Goal: Information Seeking & Learning: Learn about a topic

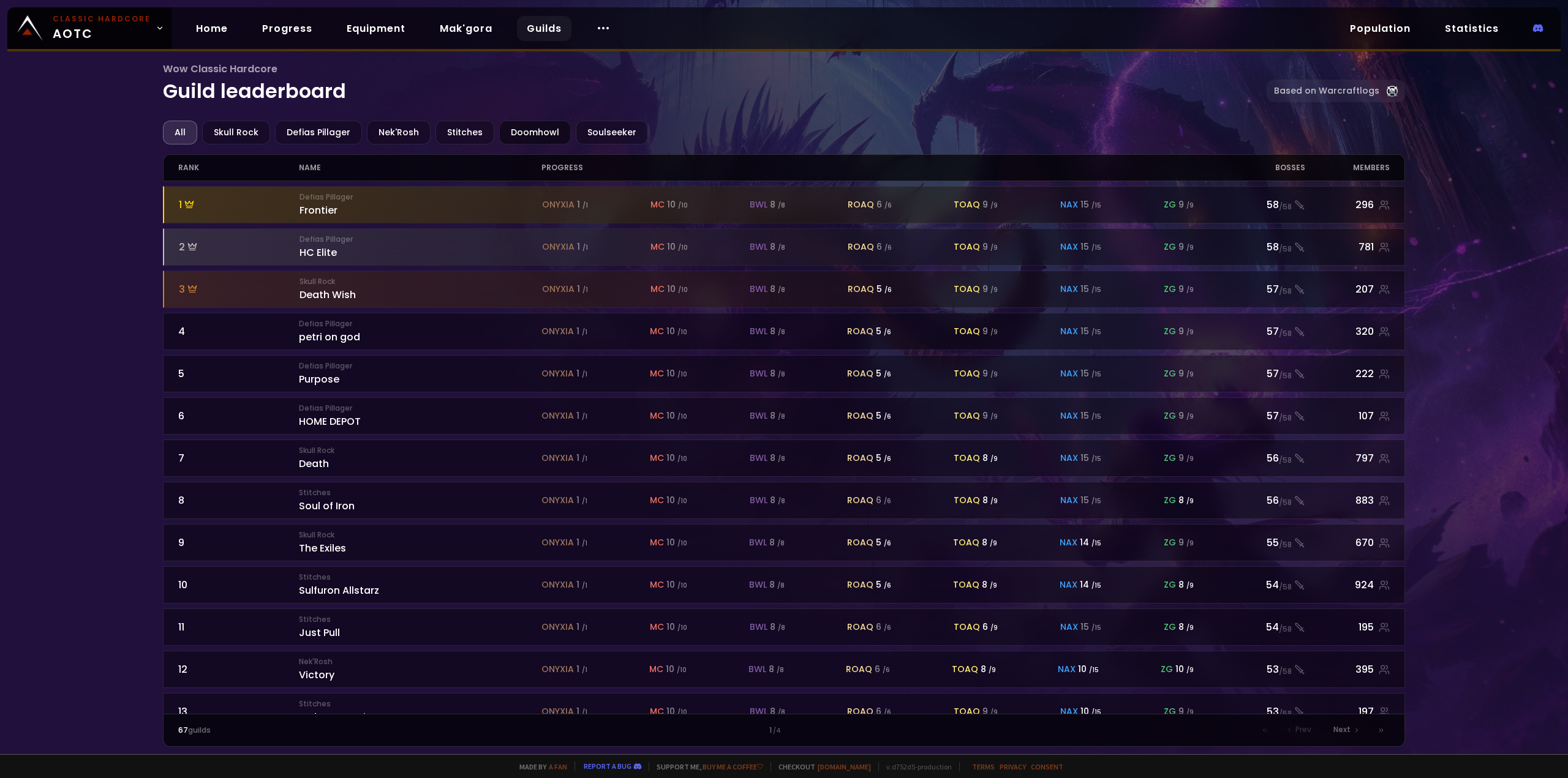
click at [516, 133] on div "Doomhowl" at bounding box center [535, 133] width 72 height 24
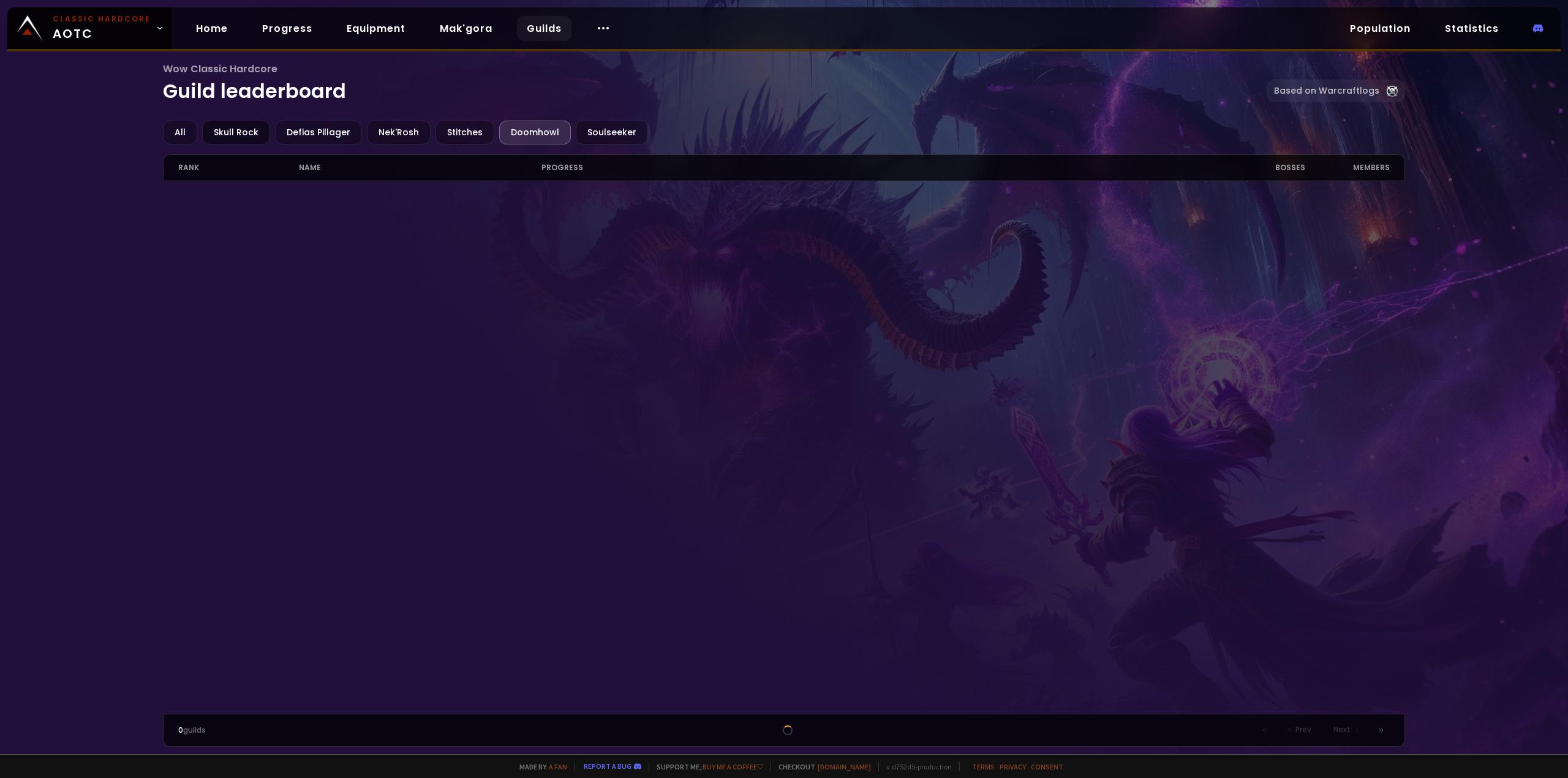
click at [239, 135] on div "Skull Rock" at bounding box center [236, 133] width 68 height 24
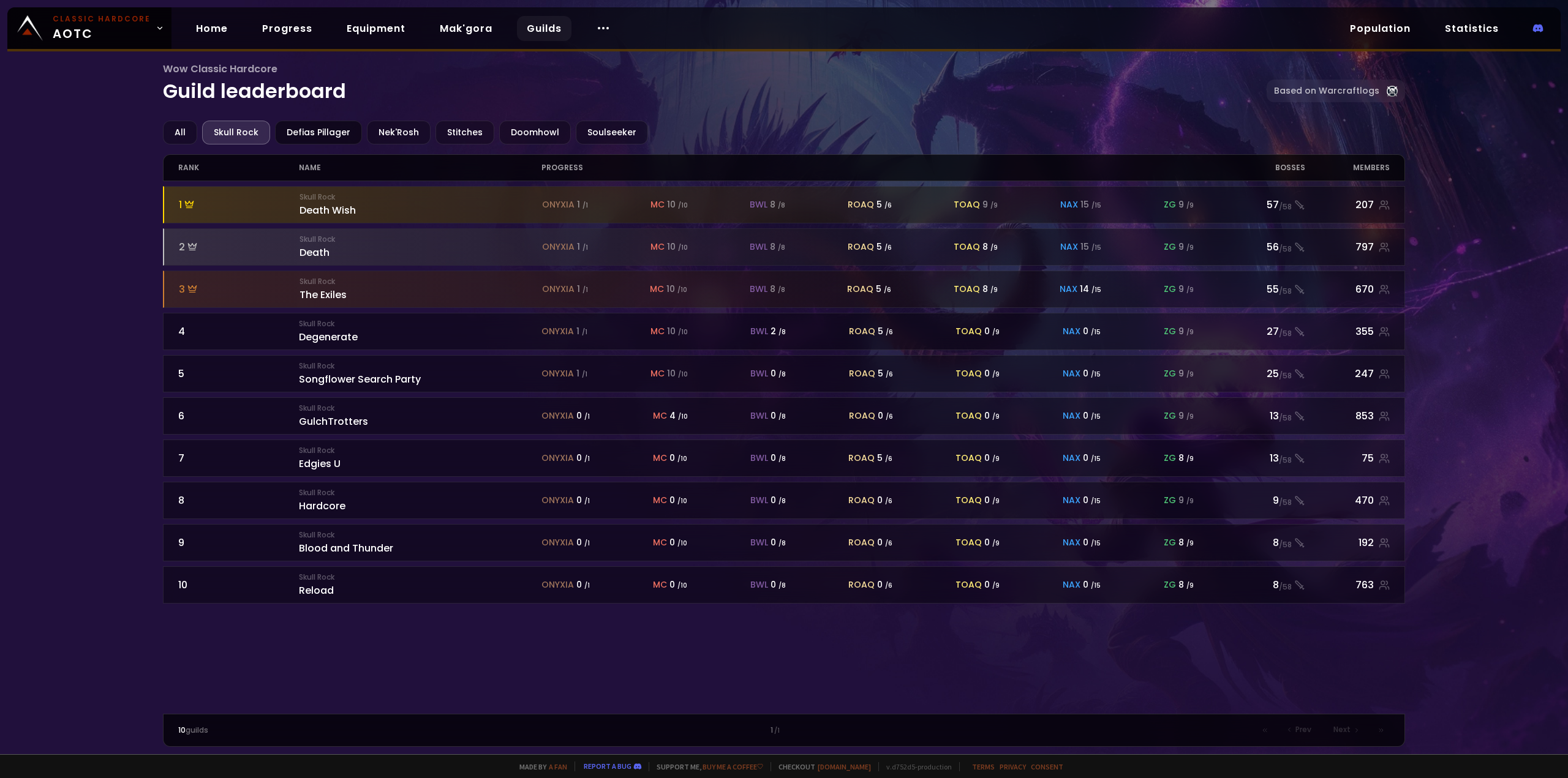
click at [309, 135] on div "Defias Pillager" at bounding box center [318, 133] width 87 height 24
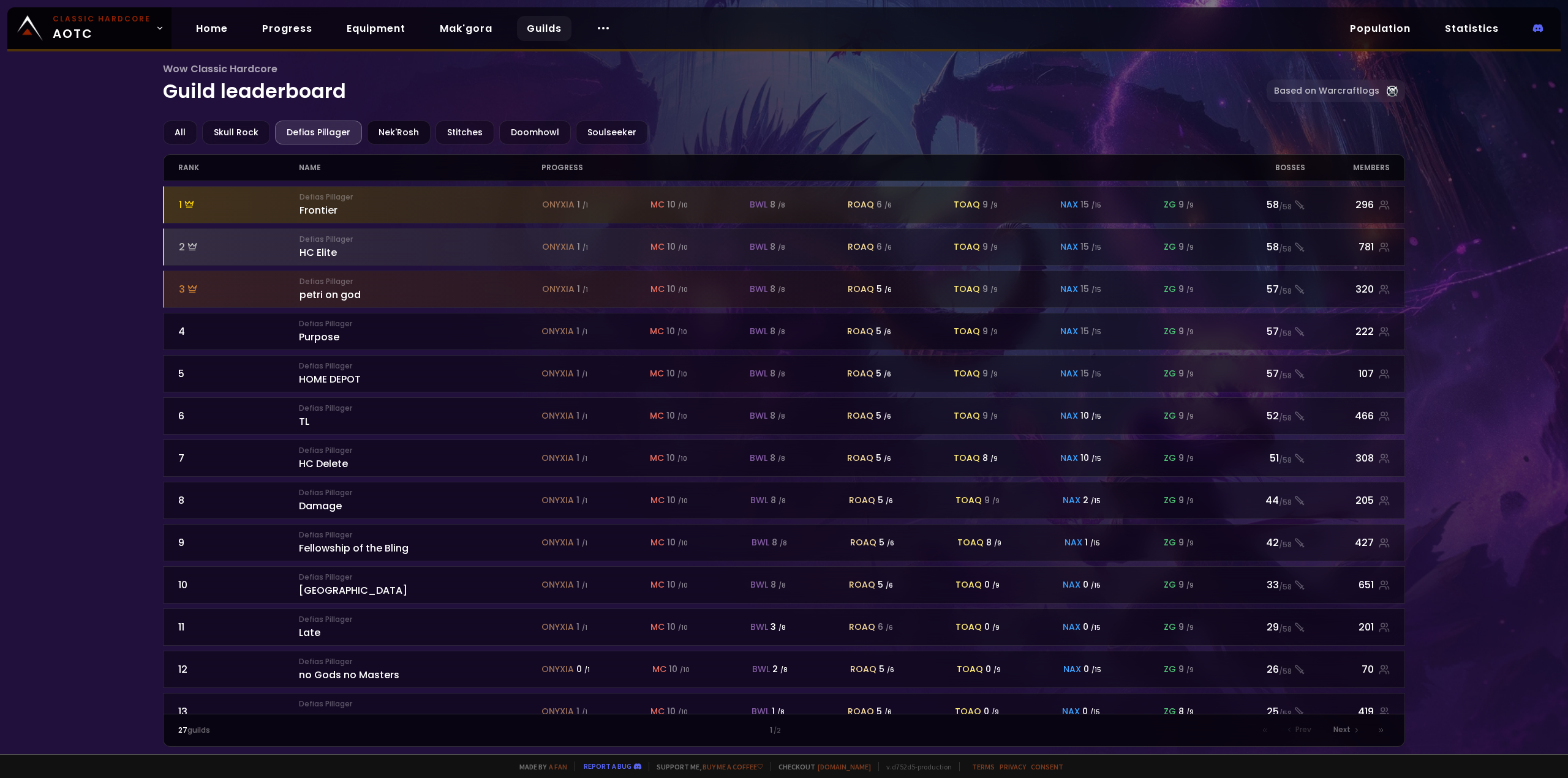
click at [399, 133] on div "Nek'Rosh" at bounding box center [398, 133] width 64 height 24
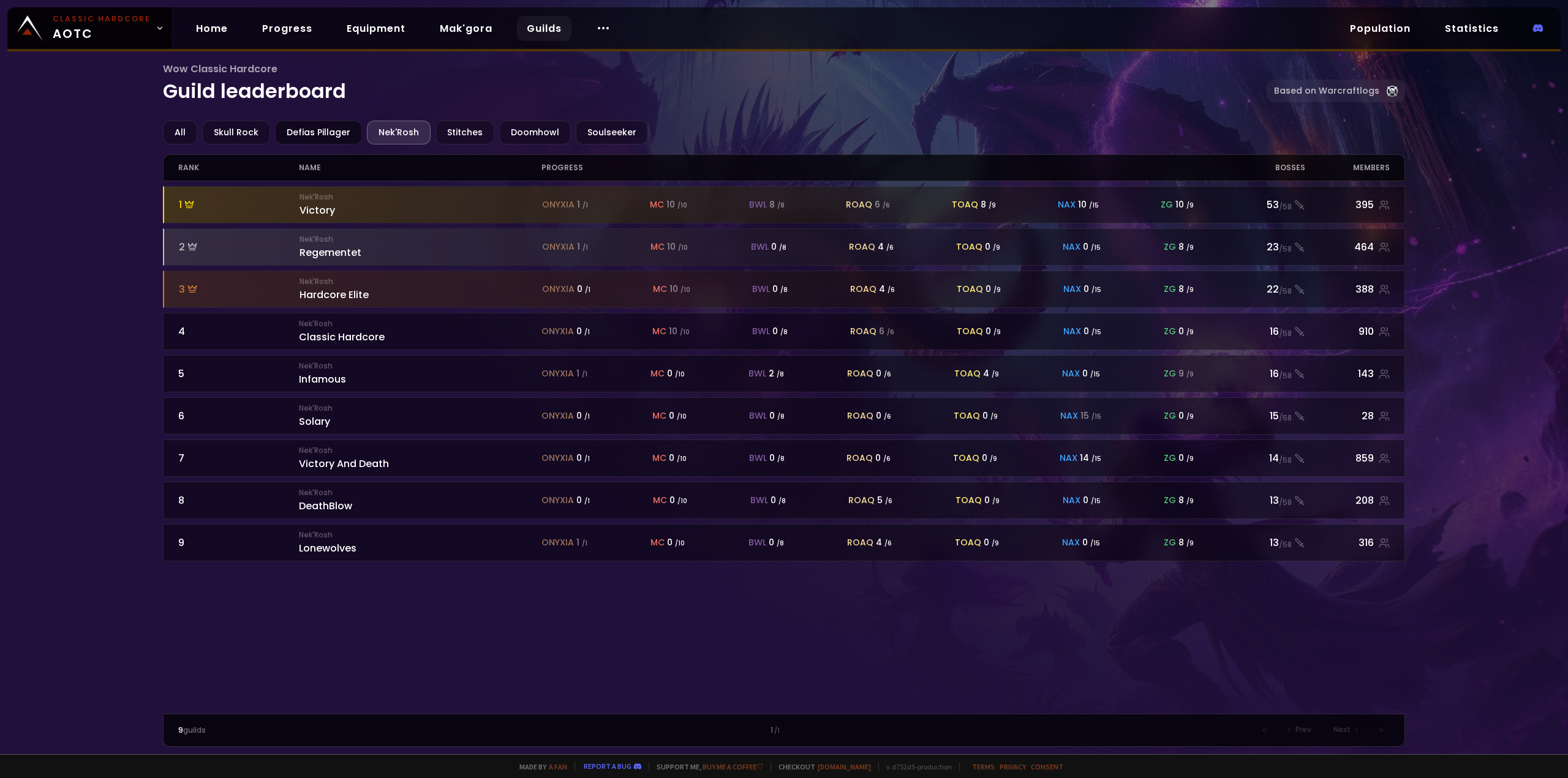
click at [324, 133] on div "Defias Pillager" at bounding box center [318, 133] width 87 height 24
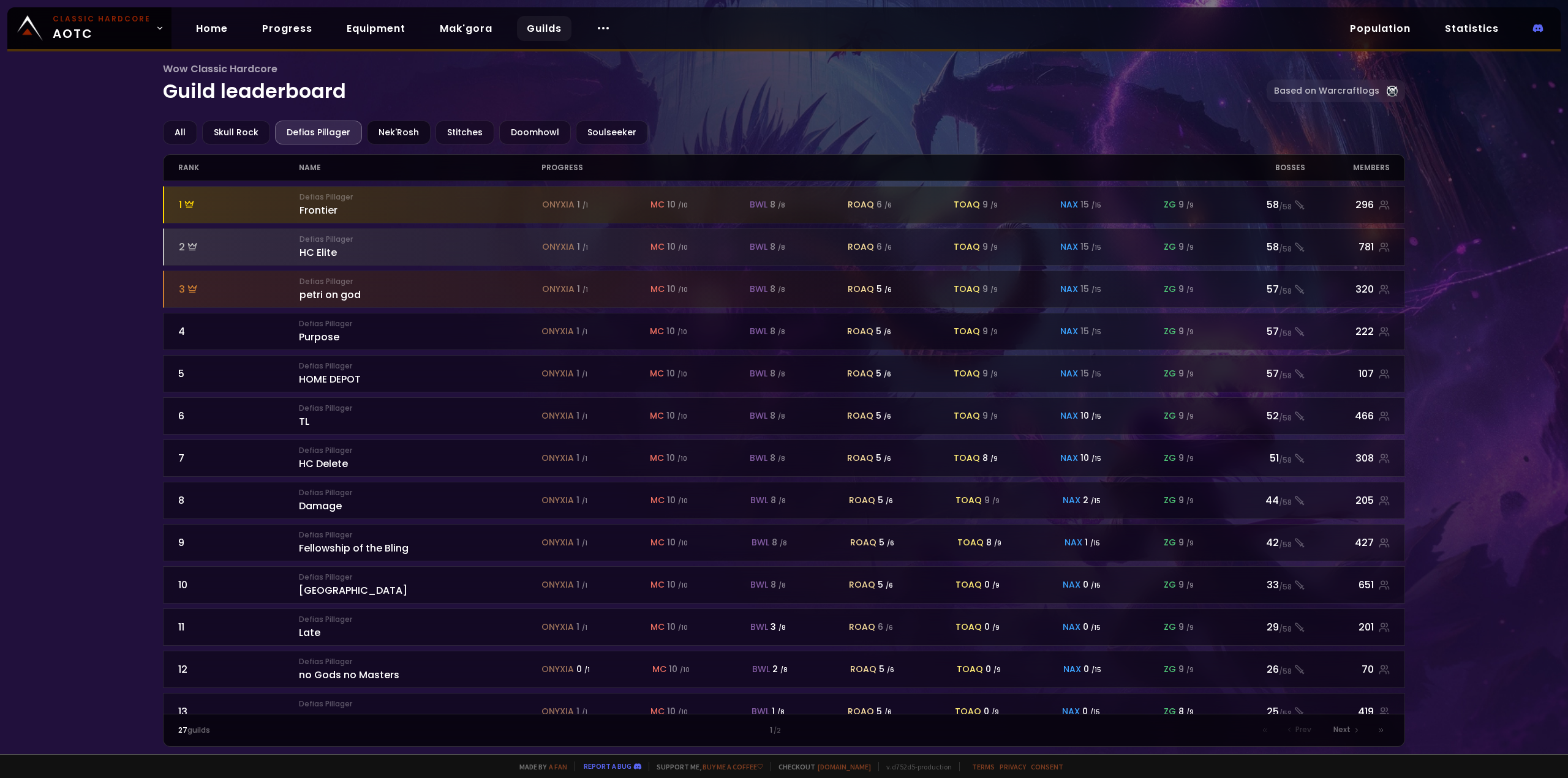
click at [416, 129] on div "Nek'Rosh" at bounding box center [398, 133] width 64 height 24
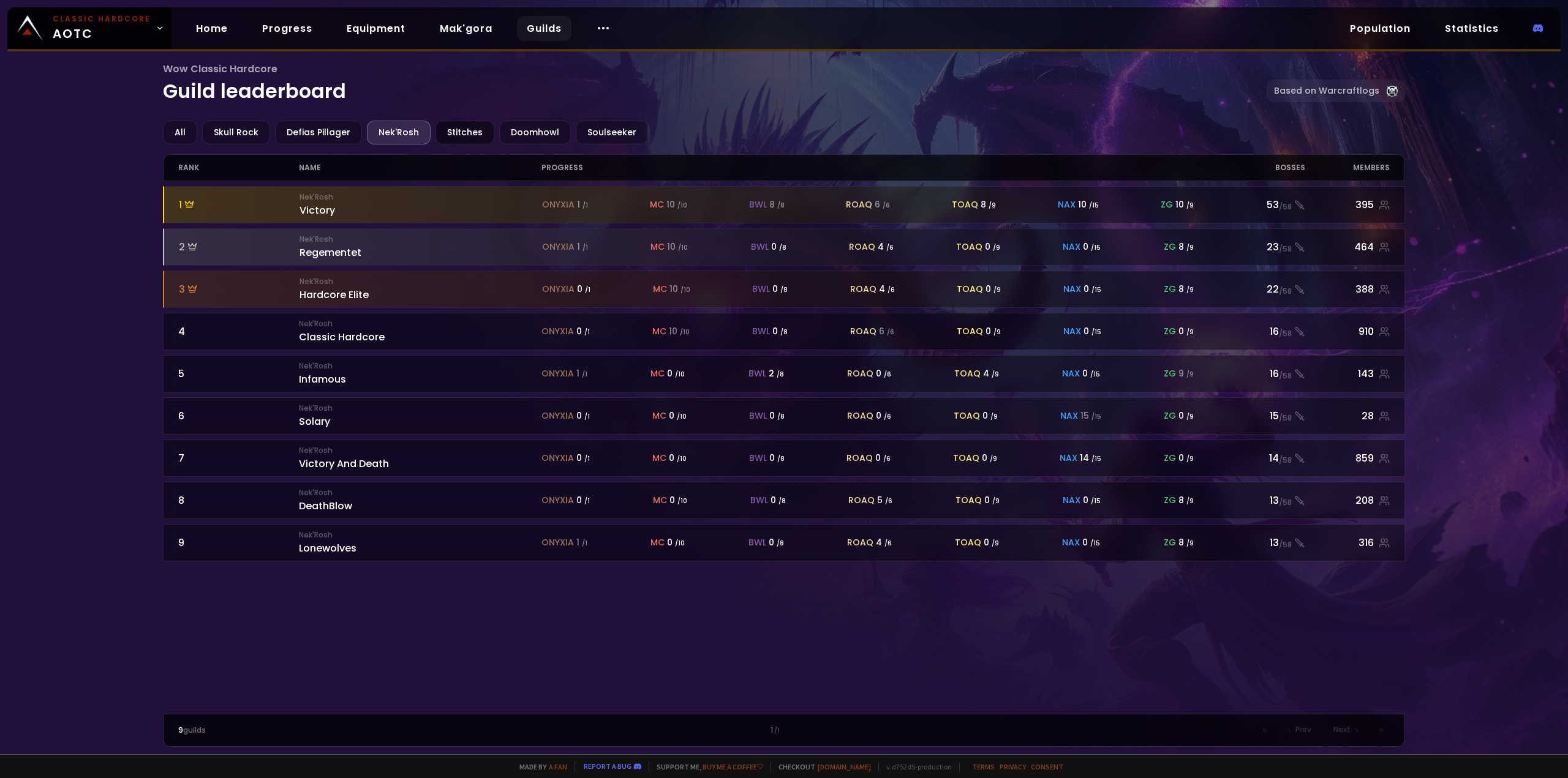
click at [468, 138] on div "Stitches" at bounding box center [465, 133] width 59 height 24
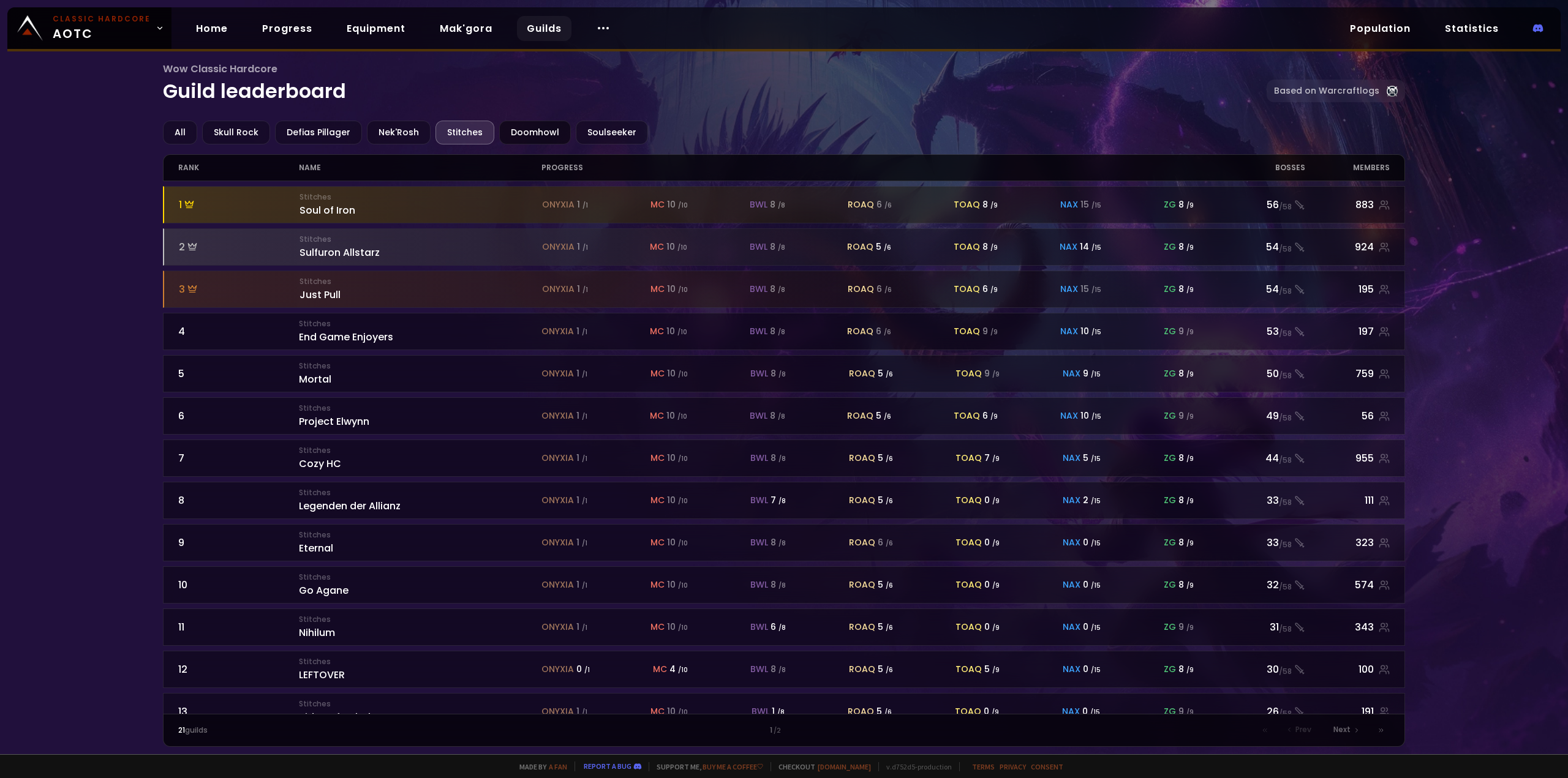
click at [545, 139] on div "Doomhowl" at bounding box center [535, 133] width 72 height 24
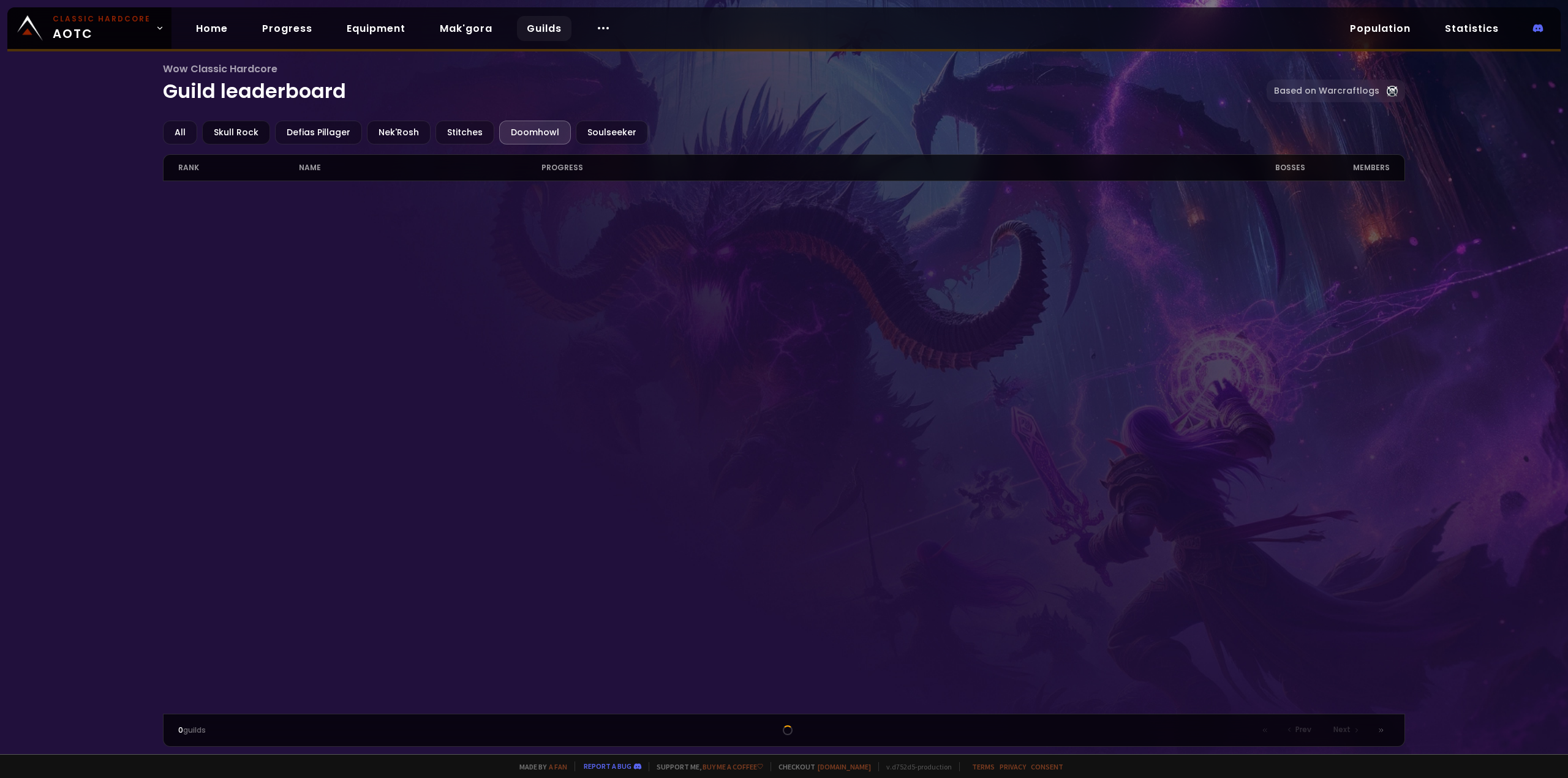
click at [252, 135] on div "Skull Rock" at bounding box center [236, 133] width 68 height 24
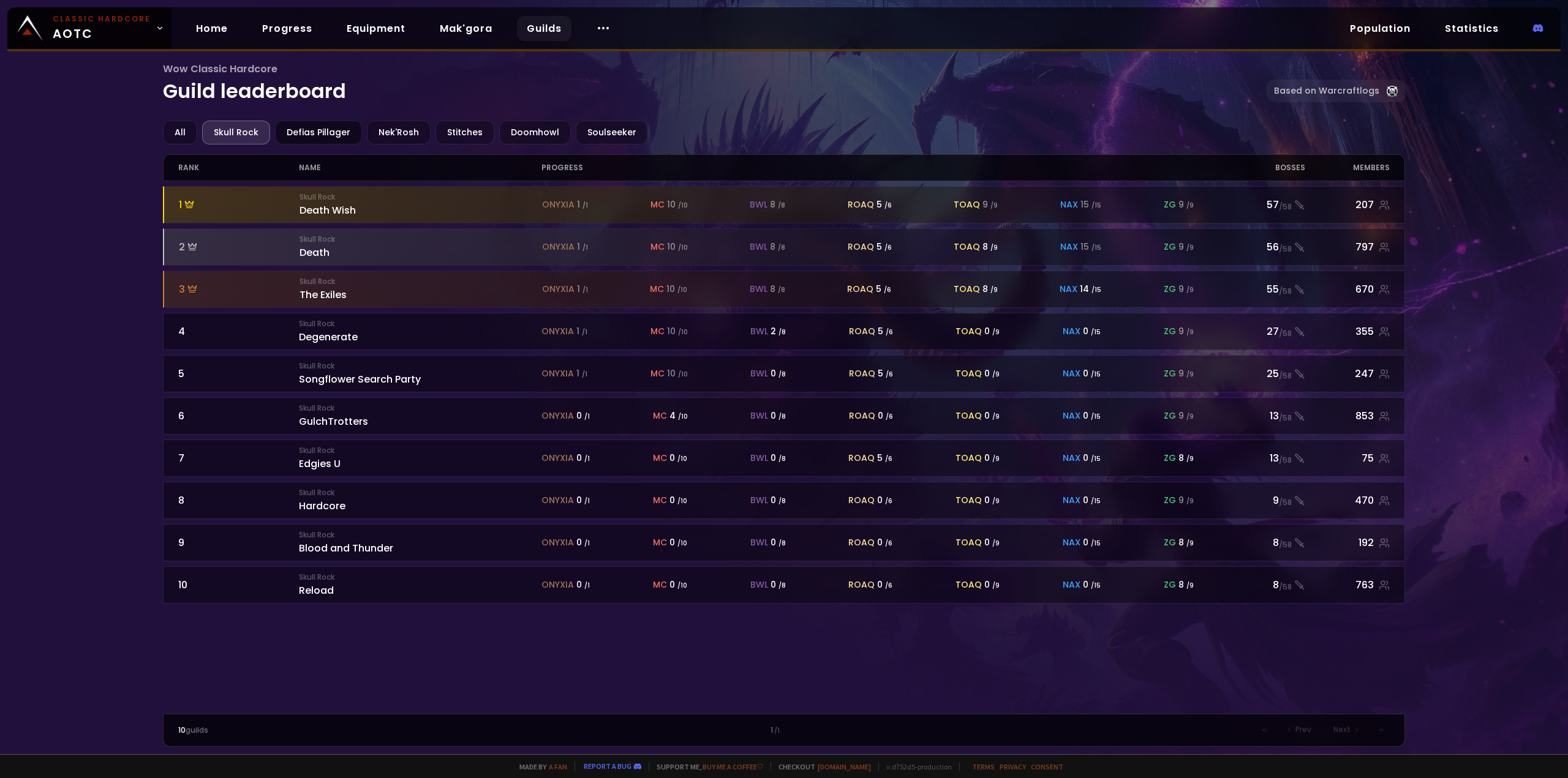
click at [315, 130] on div "Defias Pillager" at bounding box center [318, 133] width 87 height 24
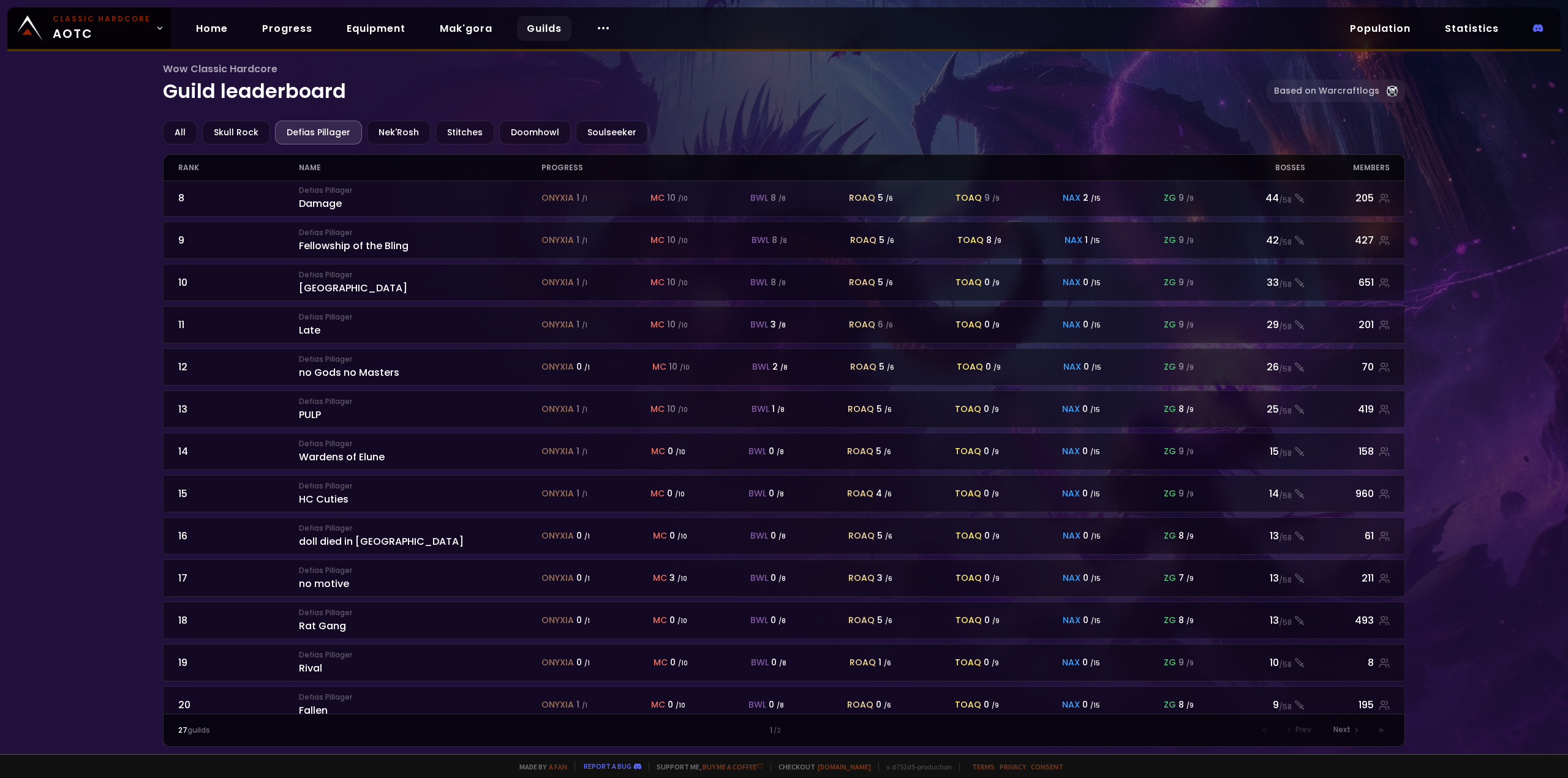
scroll to position [317, 0]
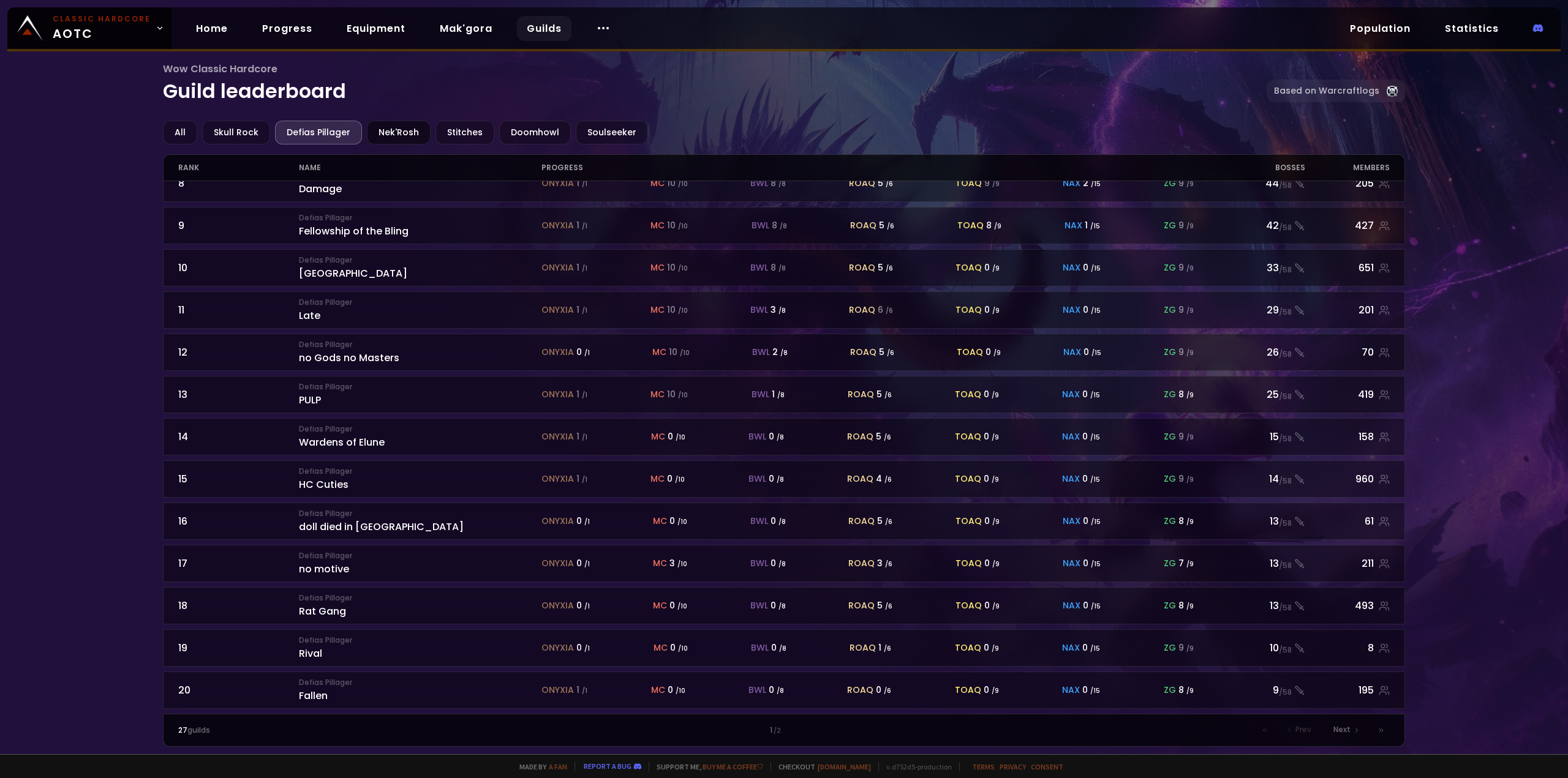
click at [403, 130] on div "Nek'Rosh" at bounding box center [398, 133] width 64 height 24
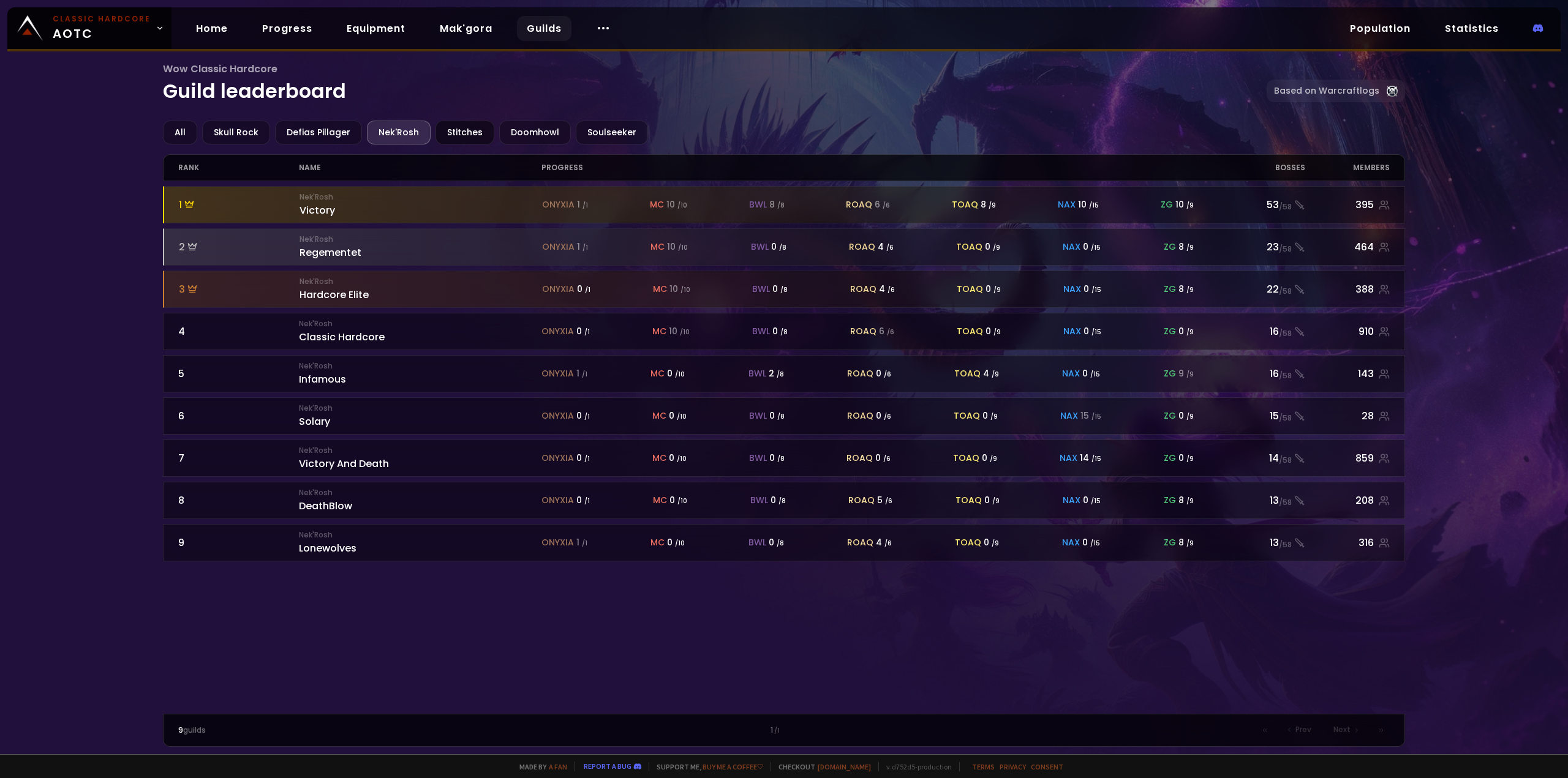
click at [463, 141] on div "Stitches" at bounding box center [465, 133] width 59 height 24
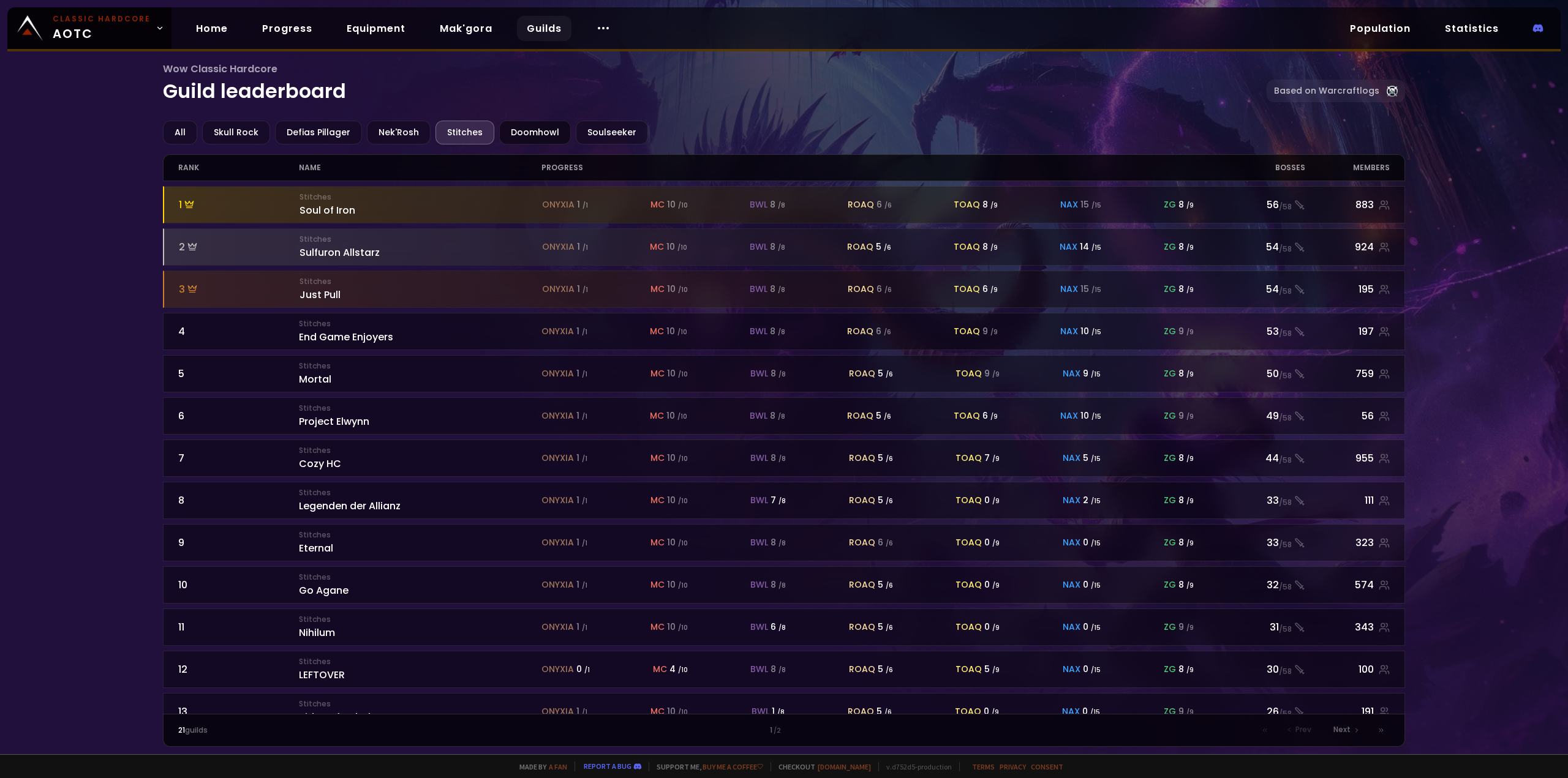
click at [514, 139] on div "Doomhowl" at bounding box center [535, 133] width 72 height 24
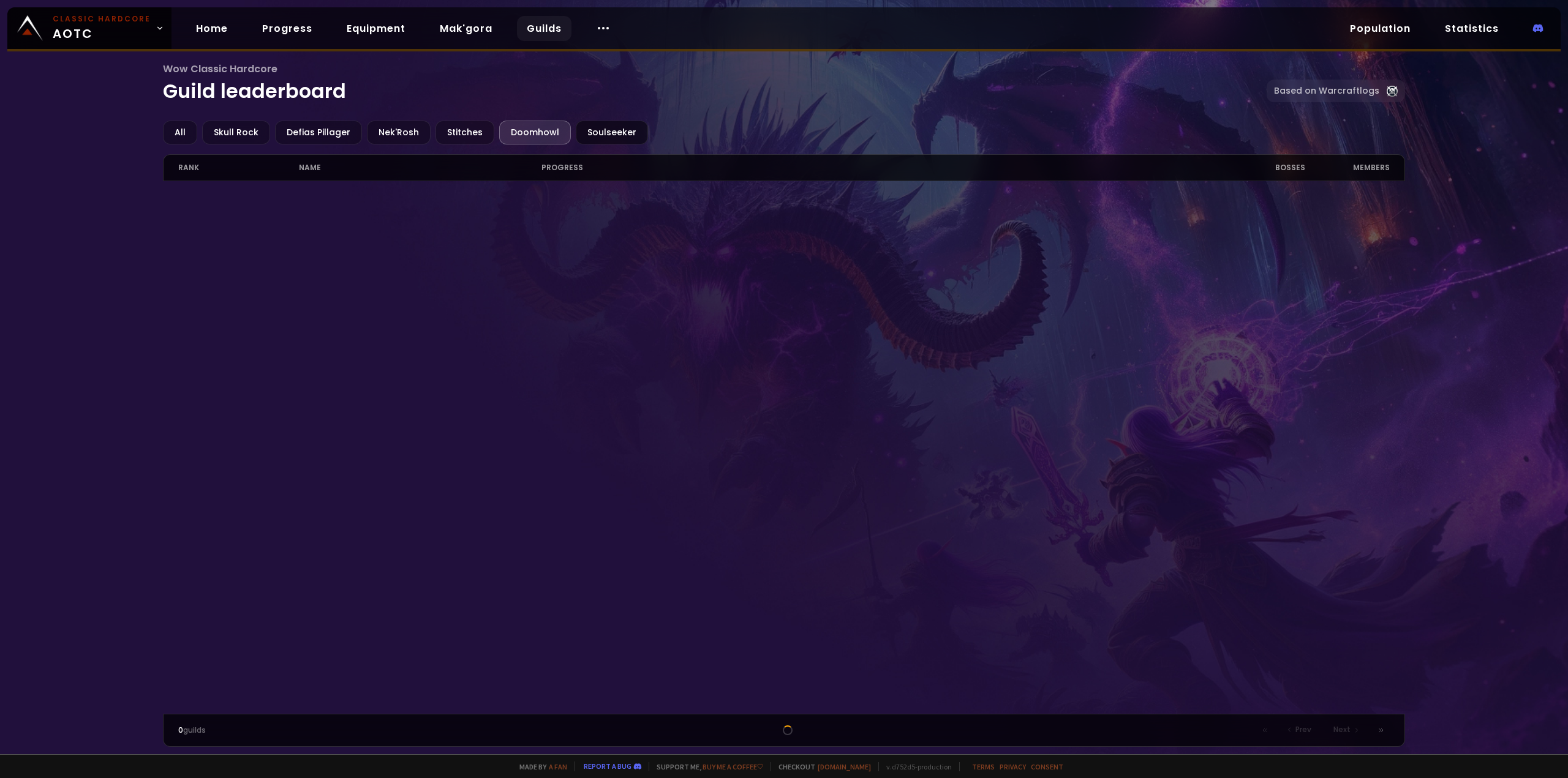
click at [615, 141] on div "Soulseeker" at bounding box center [612, 133] width 72 height 24
drag, startPoint x: 210, startPoint y: 137, endPoint x: 195, endPoint y: 130, distance: 16.6
click at [211, 137] on div "Skull Rock" at bounding box center [236, 133] width 68 height 24
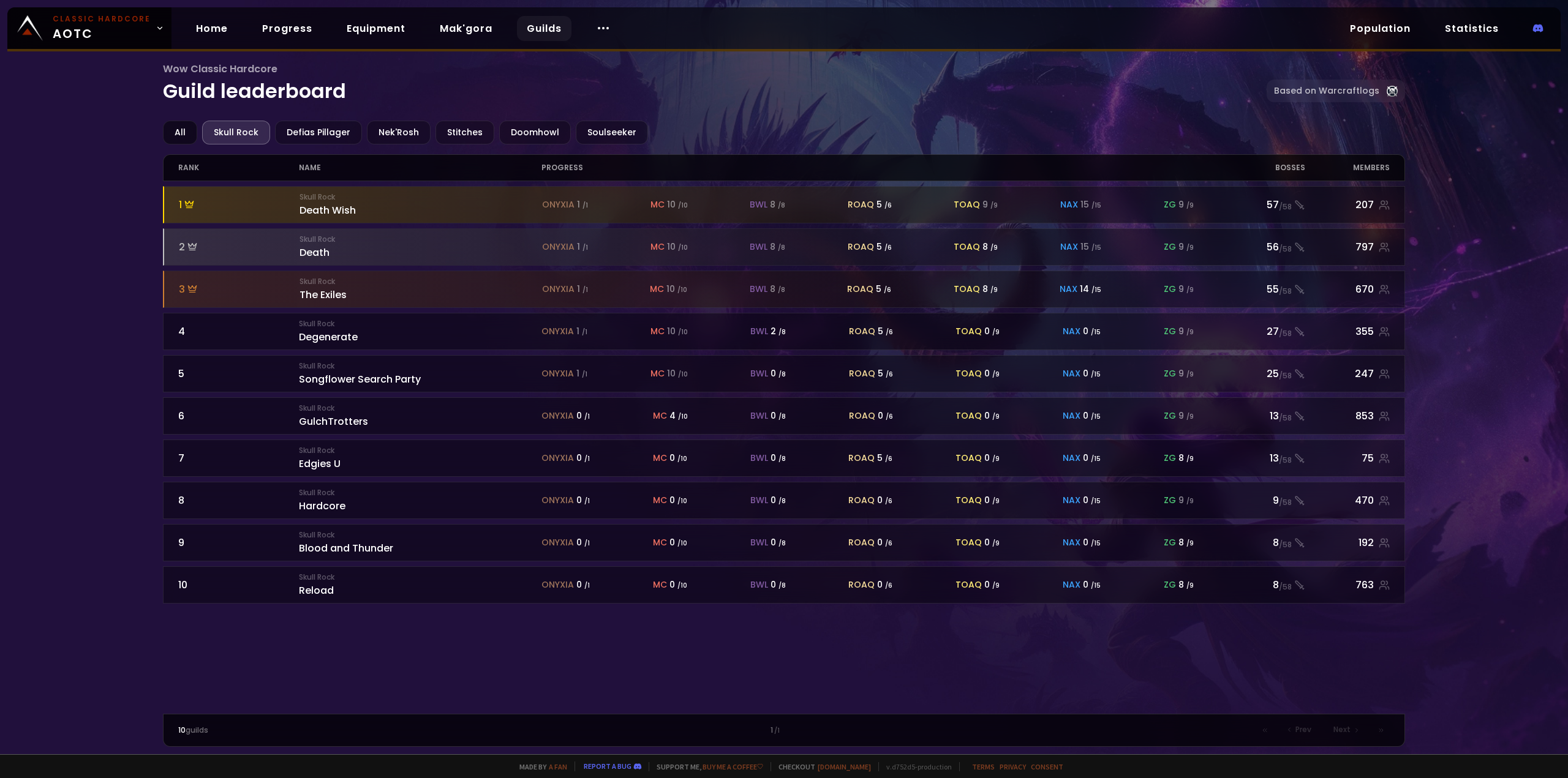
click at [171, 124] on div "All" at bounding box center [180, 133] width 35 height 24
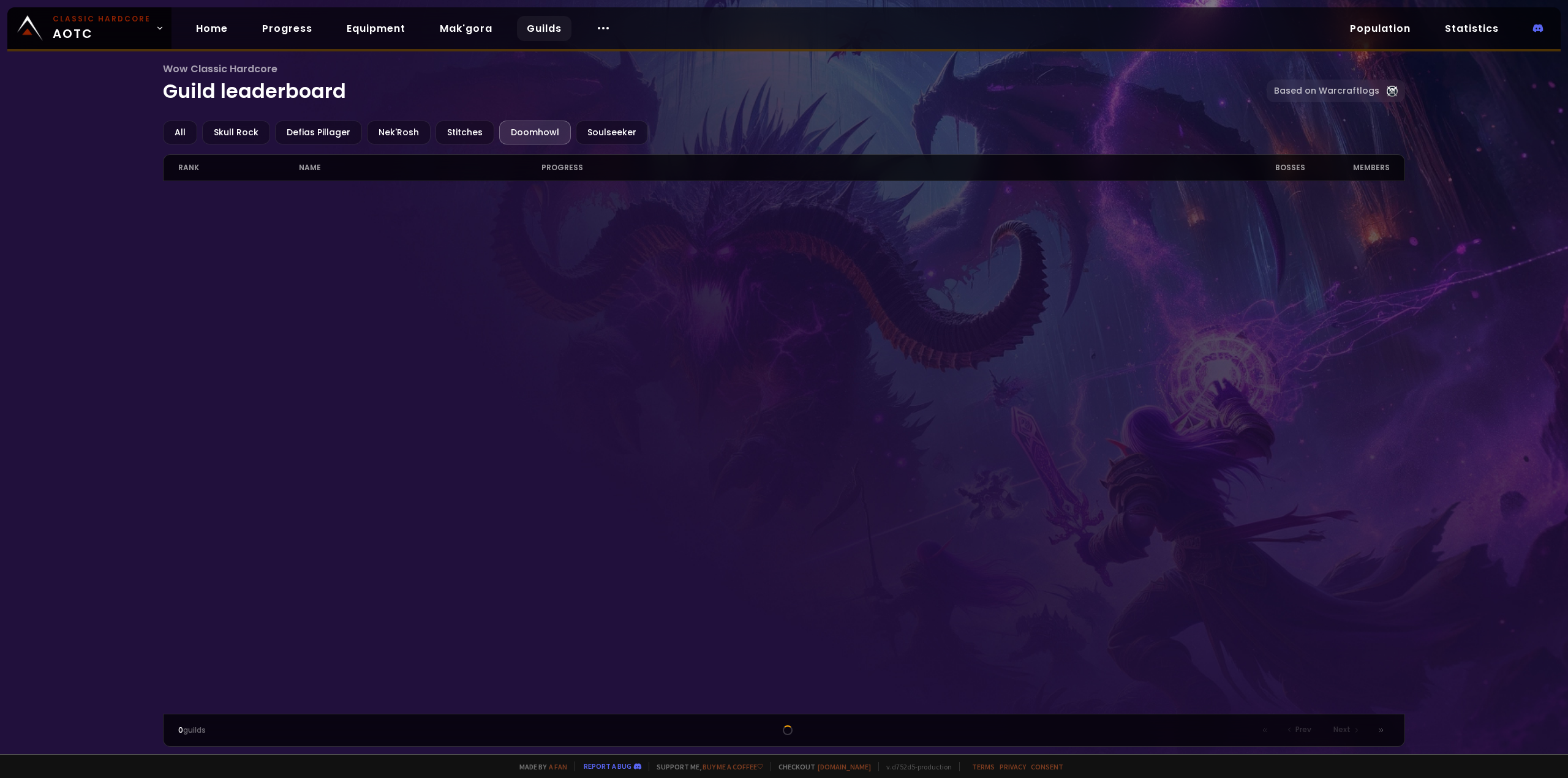
drag, startPoint x: 228, startPoint y: 96, endPoint x: 240, endPoint y: 93, distance: 12.4
